Goal: Information Seeking & Learning: Check status

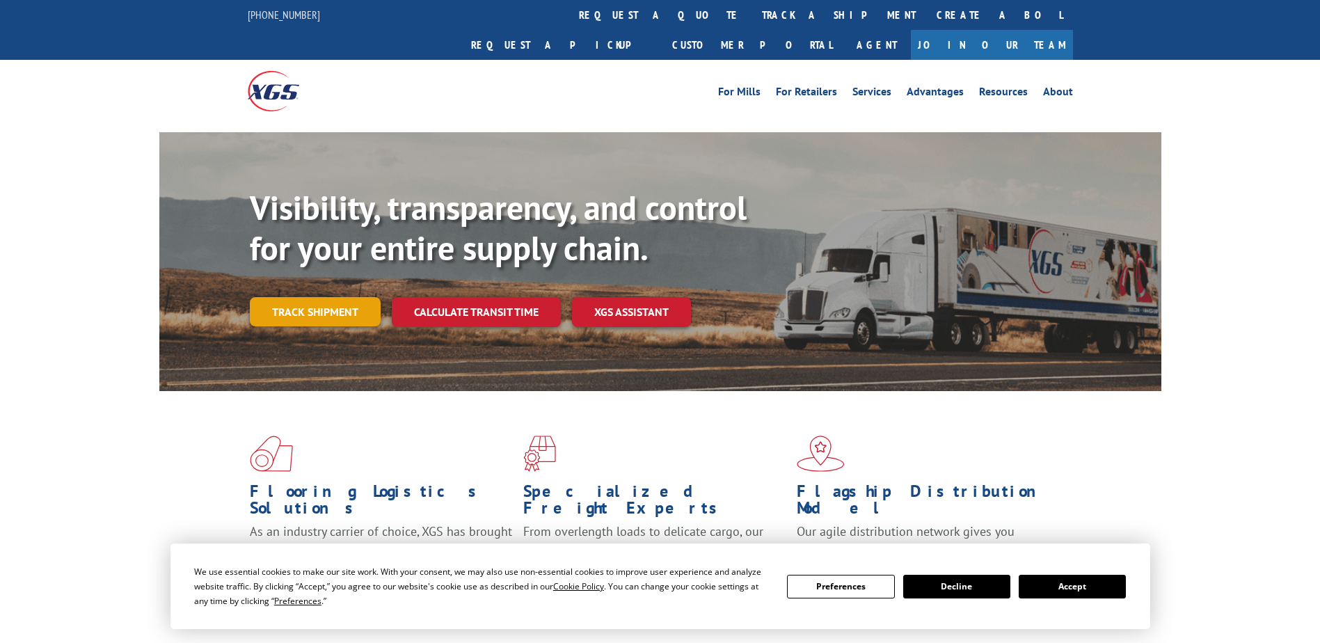
click at [328, 297] on link "Track shipment" at bounding box center [315, 311] width 131 height 29
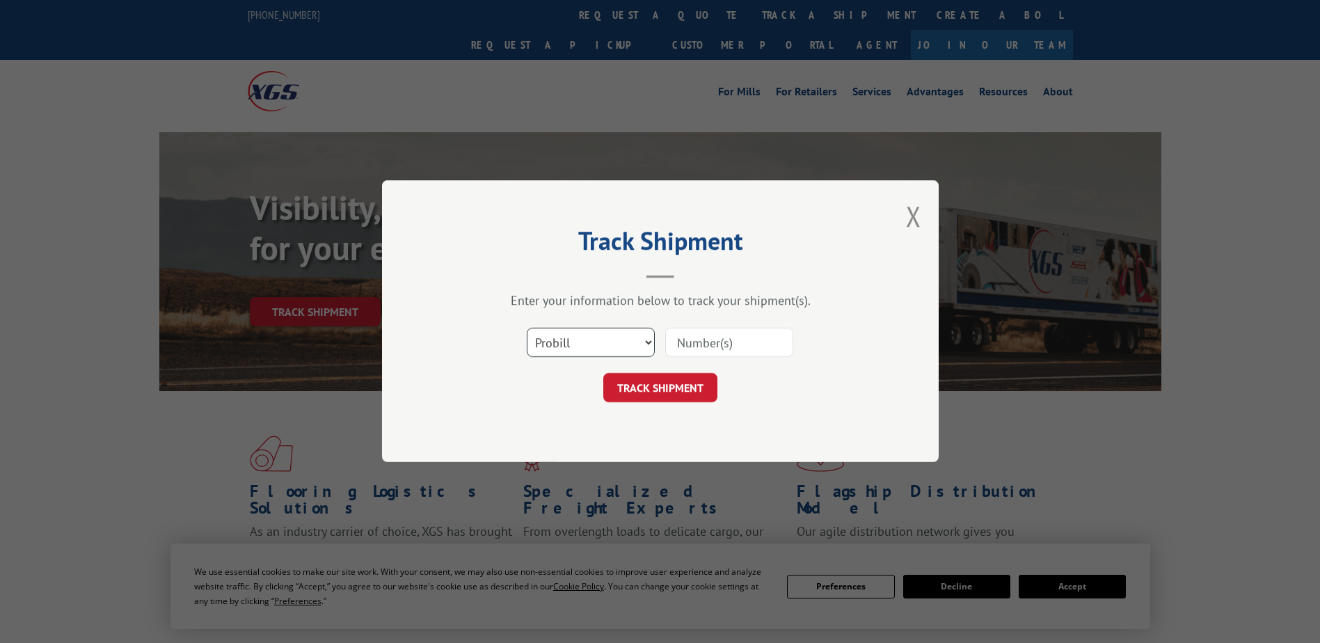
click at [573, 349] on select "Select category... Probill BOL PO" at bounding box center [591, 342] width 128 height 29
select select "bol"
click at [527, 328] on select "Select category... Probill BOL PO" at bounding box center [591, 342] width 128 height 29
click at [691, 342] on input at bounding box center [729, 342] width 128 height 29
paste input "2874778"
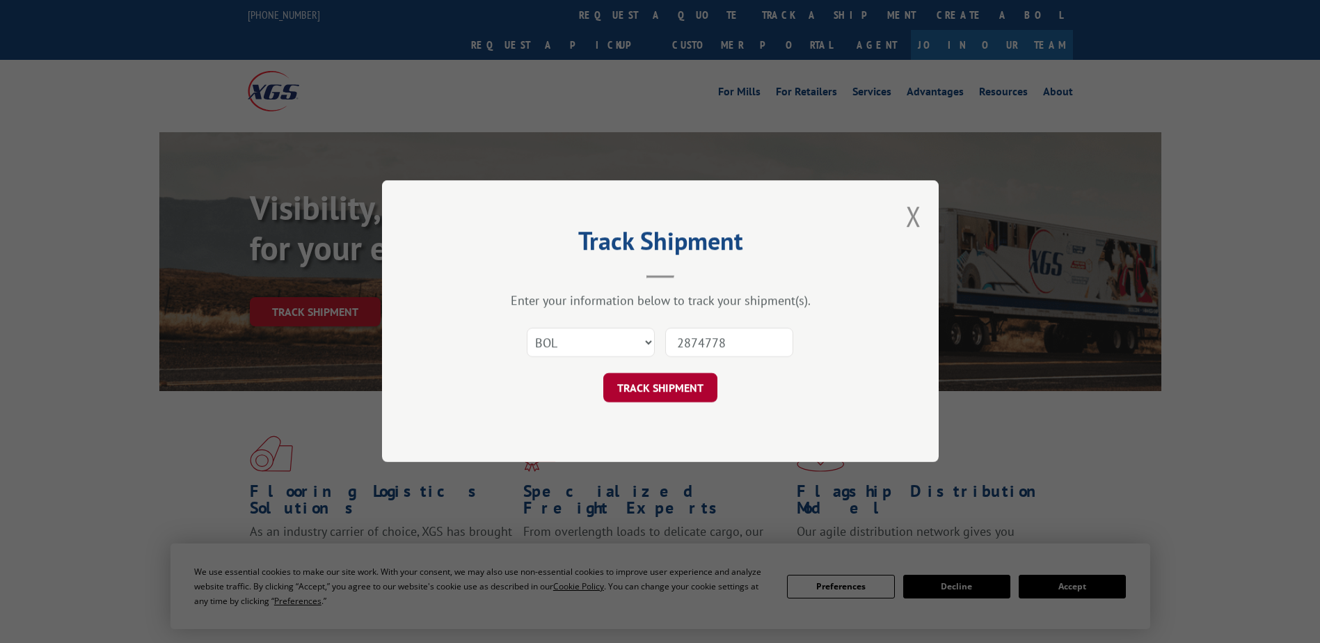
type input "2874778"
click at [659, 391] on button "TRACK SHIPMENT" at bounding box center [660, 388] width 114 height 29
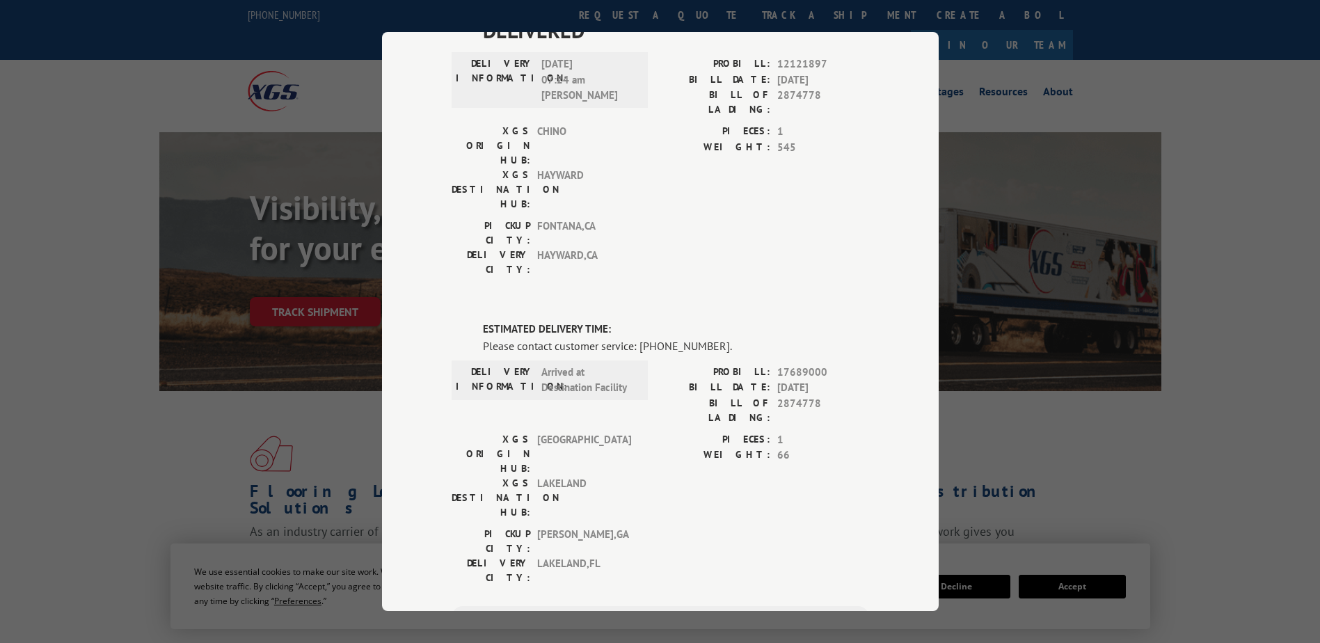
scroll to position [109, 0]
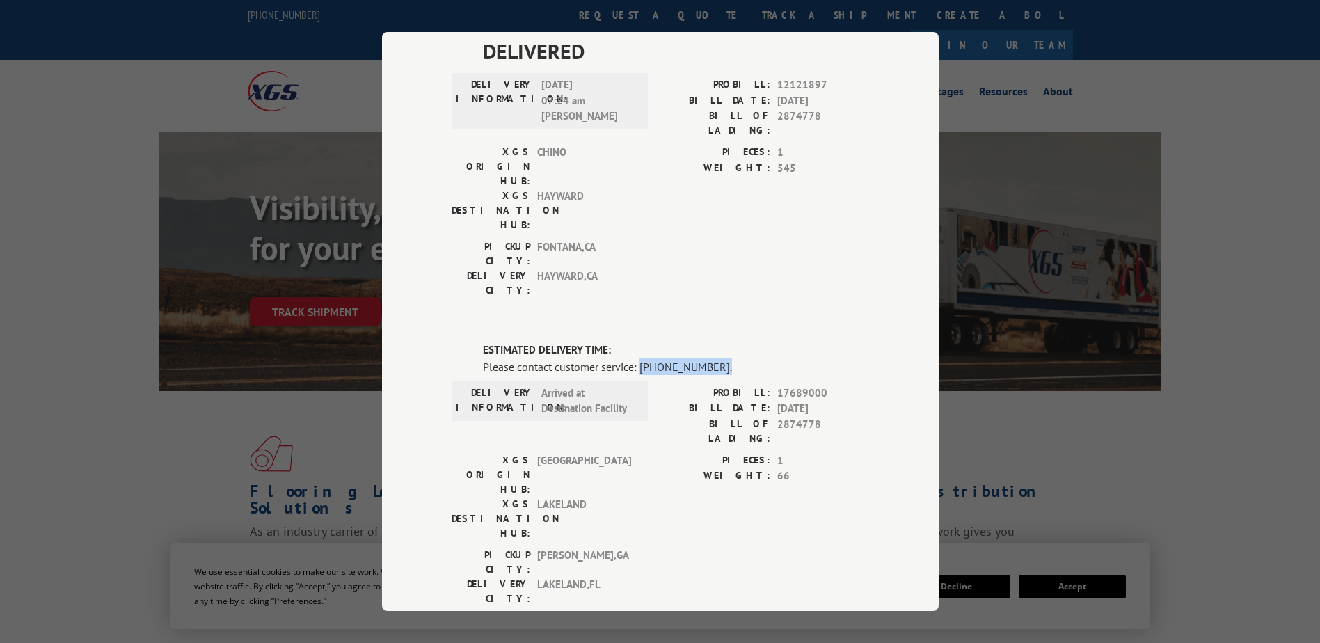
drag, startPoint x: 634, startPoint y: 285, endPoint x: 710, endPoint y: 287, distance: 75.9
click at [710, 358] on div "Please contact customer service: [PHONE_NUMBER]." at bounding box center [676, 366] width 386 height 17
drag, startPoint x: 709, startPoint y: 287, endPoint x: 662, endPoint y: 289, distance: 46.7
click at [662, 358] on div "Please contact customer service: [PHONE_NUMBER]." at bounding box center [676, 366] width 386 height 17
drag, startPoint x: 634, startPoint y: 288, endPoint x: 704, endPoint y: 289, distance: 69.6
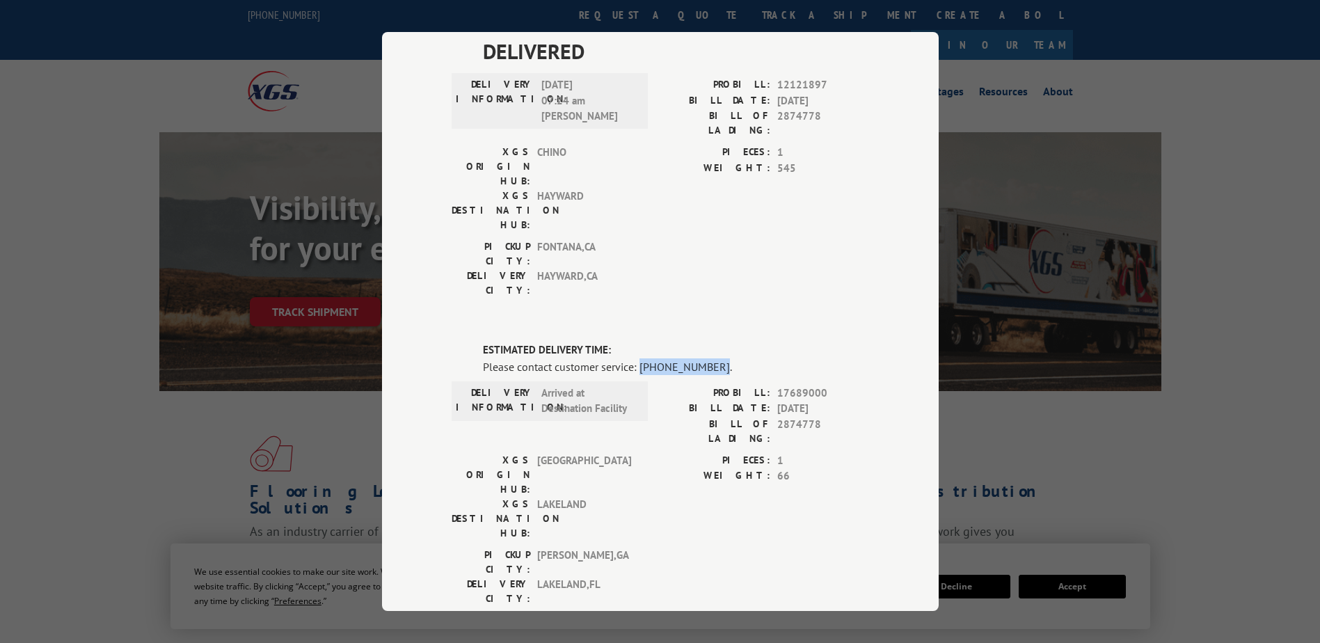
click at [704, 358] on div "Please contact customer service: [PHONE_NUMBER]." at bounding box center [676, 366] width 386 height 17
drag, startPoint x: 704, startPoint y: 289, endPoint x: 689, endPoint y: 289, distance: 15.3
copy div "[PHONE_NUMBER]"
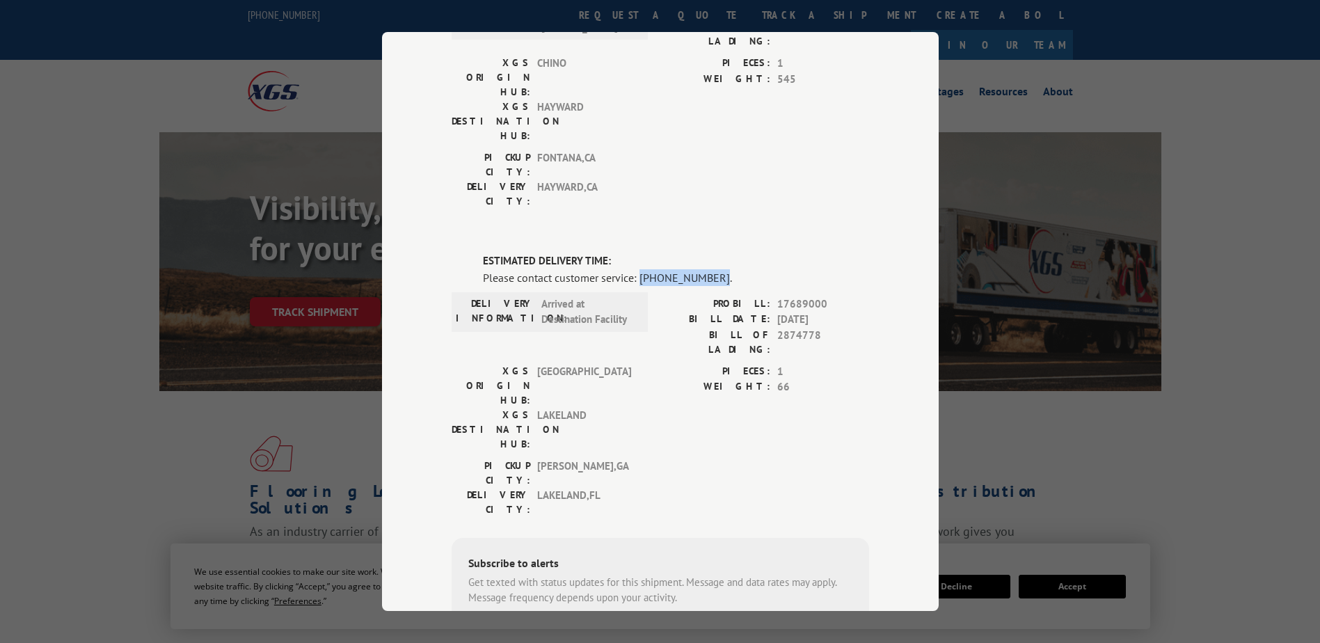
scroll to position [209, 0]
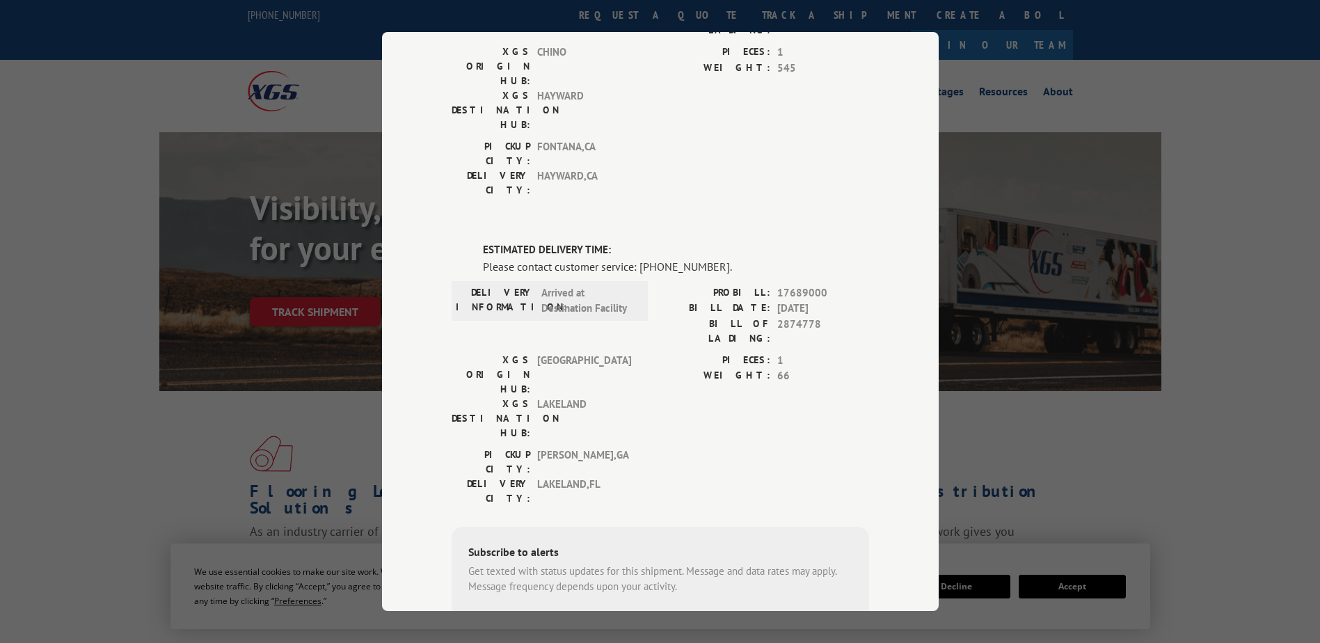
click at [211, 392] on div "Track Shipment DELIVERED DELIVERY INFORMATION: [DATE] 07:24 am [PERSON_NAME]: 1…" at bounding box center [660, 321] width 1320 height 643
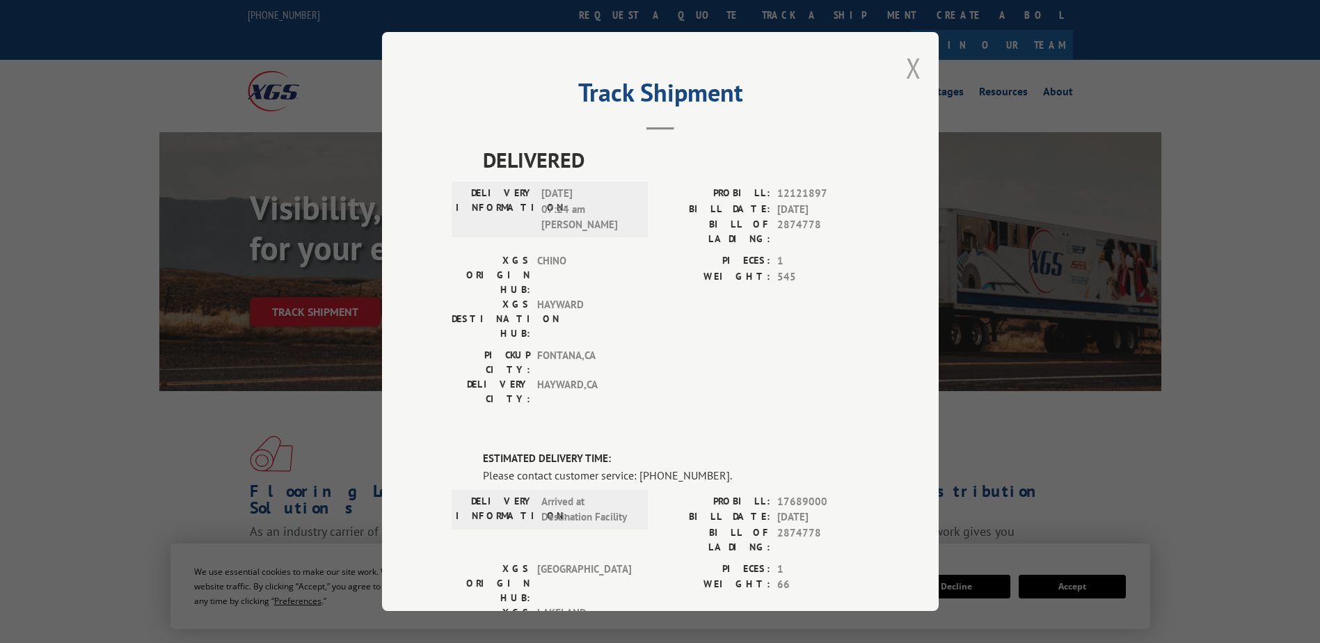
click at [907, 73] on button "Close modal" at bounding box center [913, 67] width 15 height 37
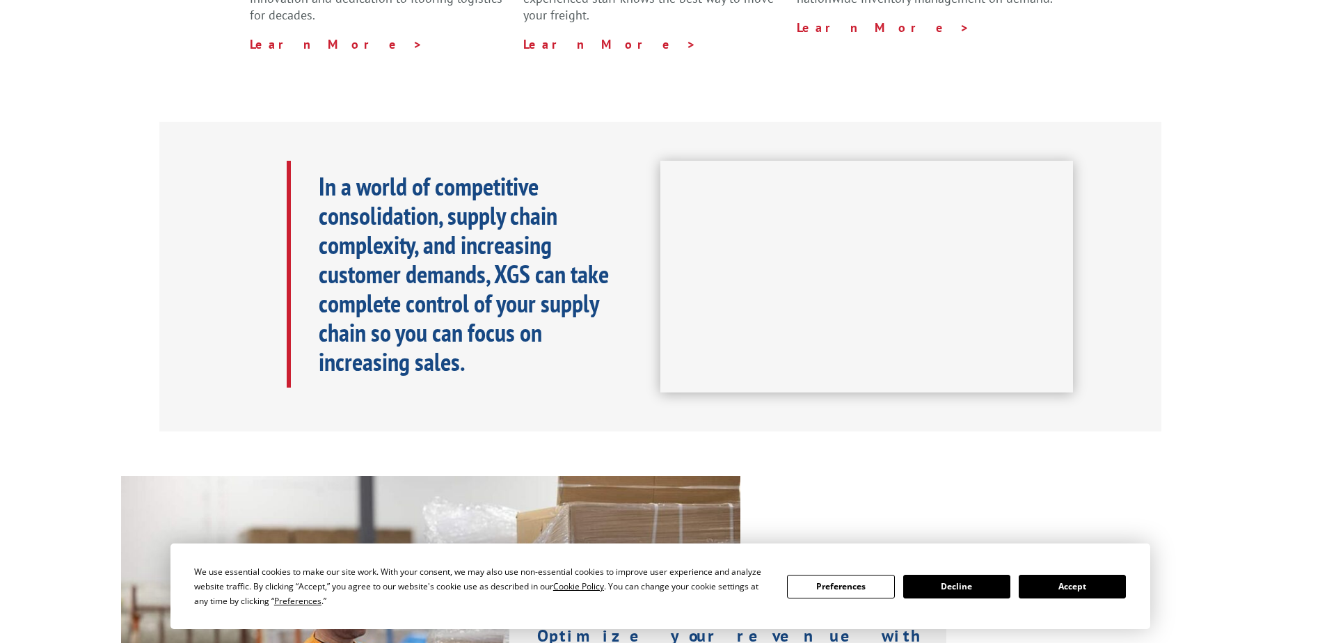
scroll to position [557, 0]
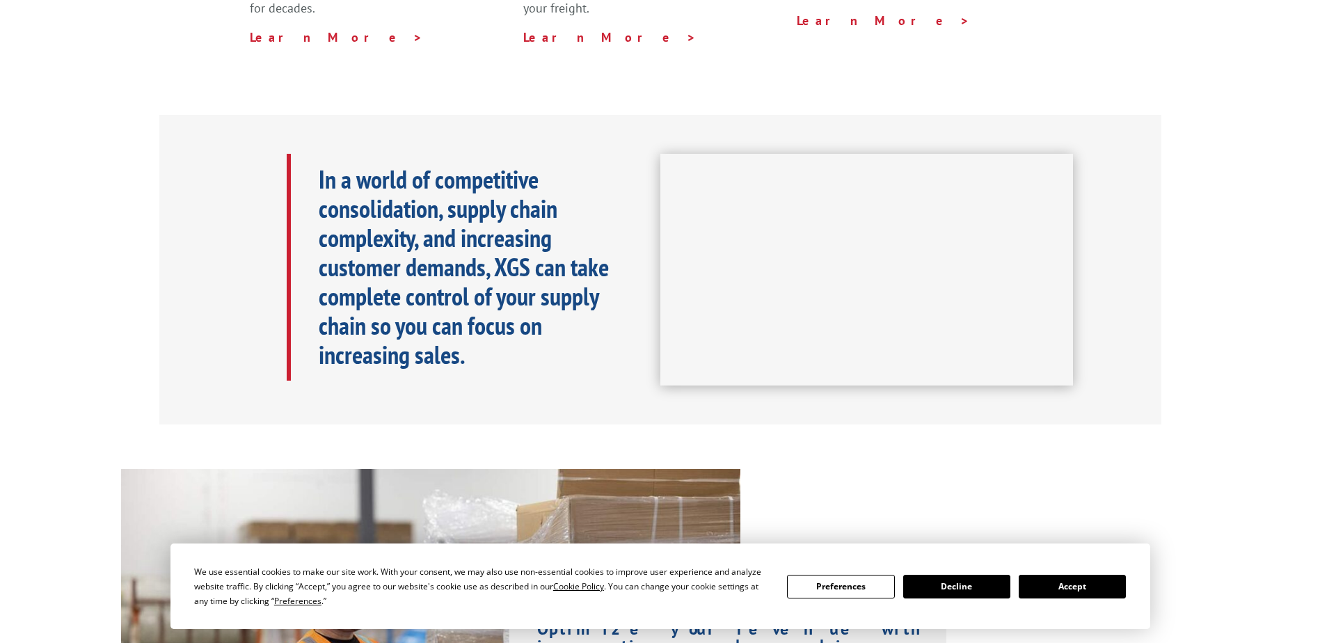
click at [1072, 589] on button "Accept" at bounding box center [1071, 587] width 107 height 24
